Goal: Find specific page/section: Find specific page/section

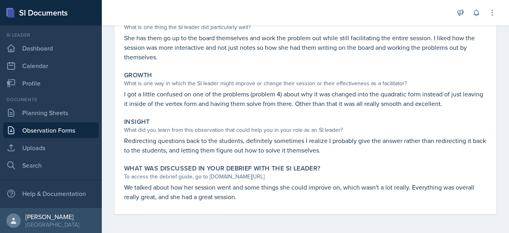
scroll to position [153, 0]
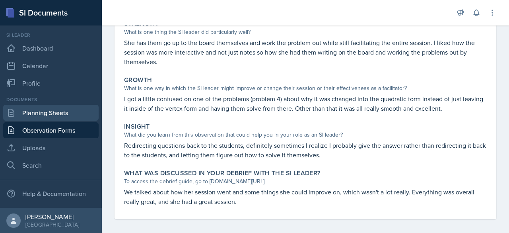
click at [56, 111] on link "Planning Sheets" at bounding box center [51, 113] width 96 height 16
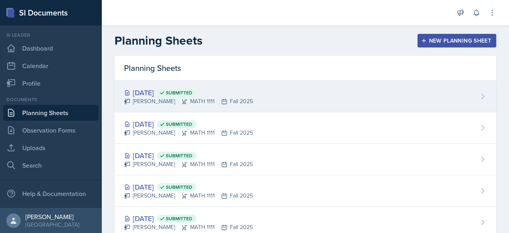
click at [164, 89] on div "[DATE] Submitted" at bounding box center [188, 92] width 129 height 11
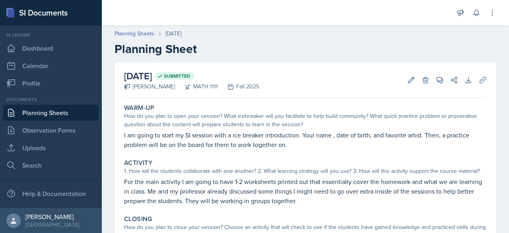
click at [197, 136] on p "I am going to start my SI session with a ice breaker introduction. Your name , …" at bounding box center [305, 139] width 363 height 19
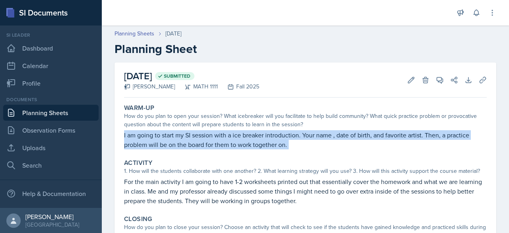
click at [197, 136] on p "I am going to start my SI session with a ice breaker introduction. Your name , …" at bounding box center [305, 139] width 363 height 19
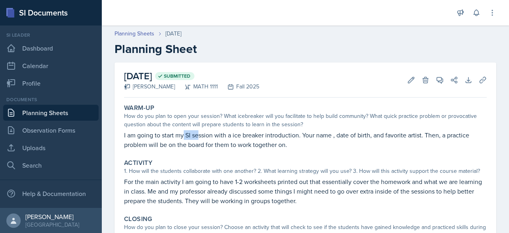
drag, startPoint x: 185, startPoint y: 134, endPoint x: 197, endPoint y: 137, distance: 12.5
click at [197, 137] on p "I am going to start my SI session with a ice breaker introduction. Your name , …" at bounding box center [305, 139] width 363 height 19
click at [197, 136] on p "I am going to start my SI session with a ice breaker introduction. Your name , …" at bounding box center [305, 139] width 363 height 19
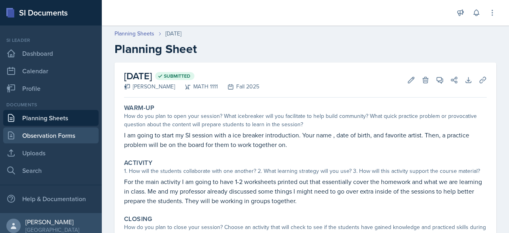
click at [45, 136] on link "Observation Forms" at bounding box center [51, 135] width 96 height 16
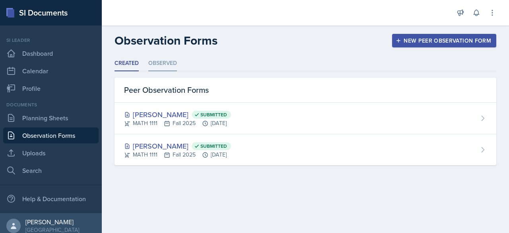
click at [167, 63] on li "Observed" at bounding box center [162, 64] width 29 height 16
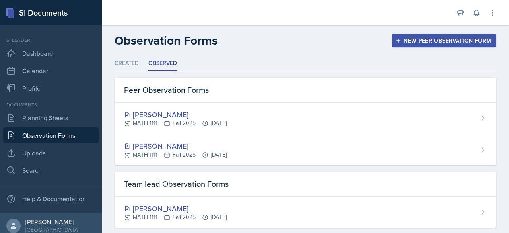
scroll to position [76, 0]
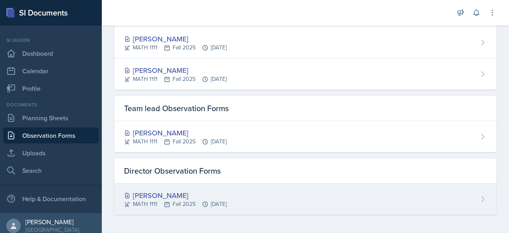
click at [162, 197] on div "[PERSON_NAME]" at bounding box center [175, 195] width 103 height 11
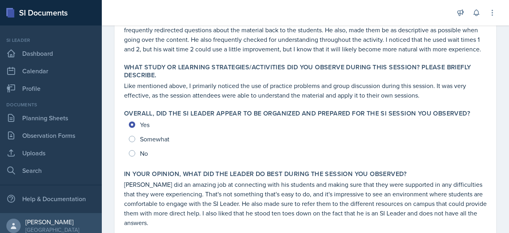
scroll to position [334, 0]
